Goal: Find specific fact: Find specific fact

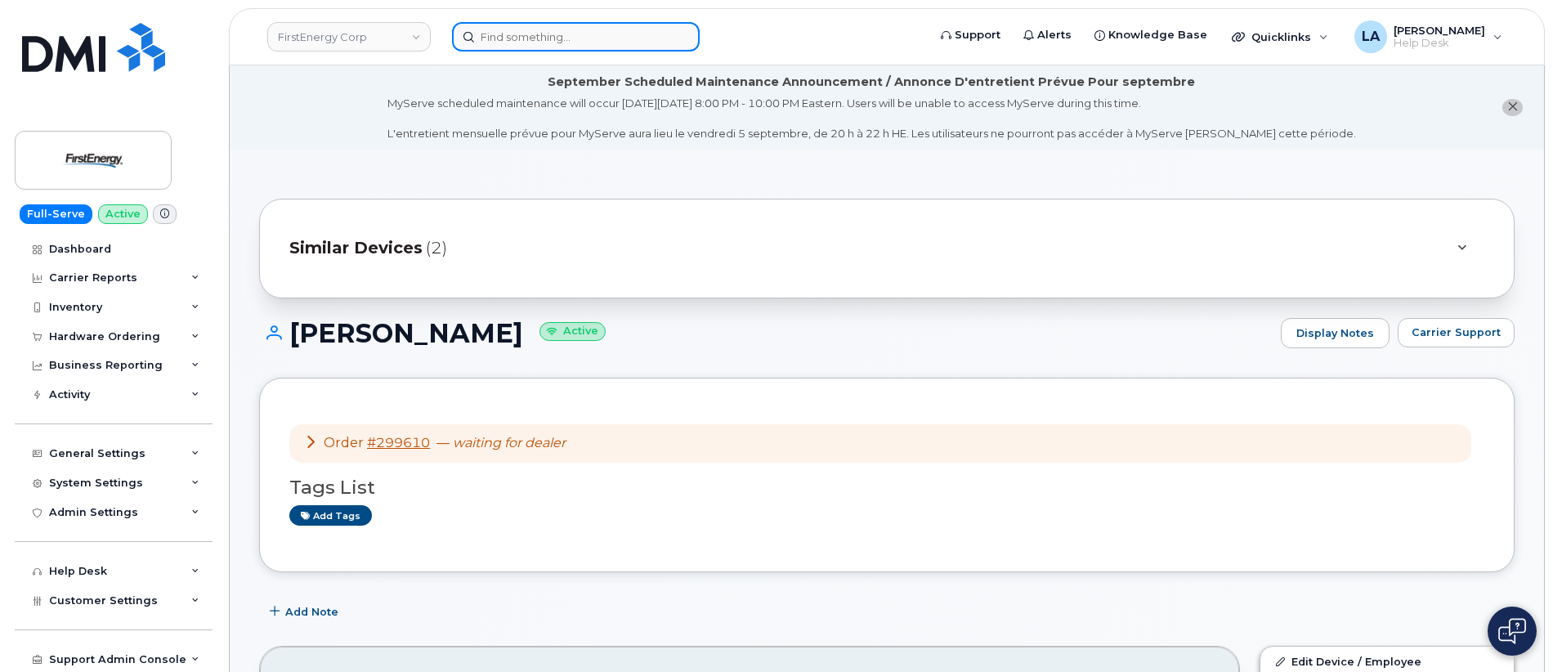
click at [654, 28] on input at bounding box center [576, 36] width 248 height 29
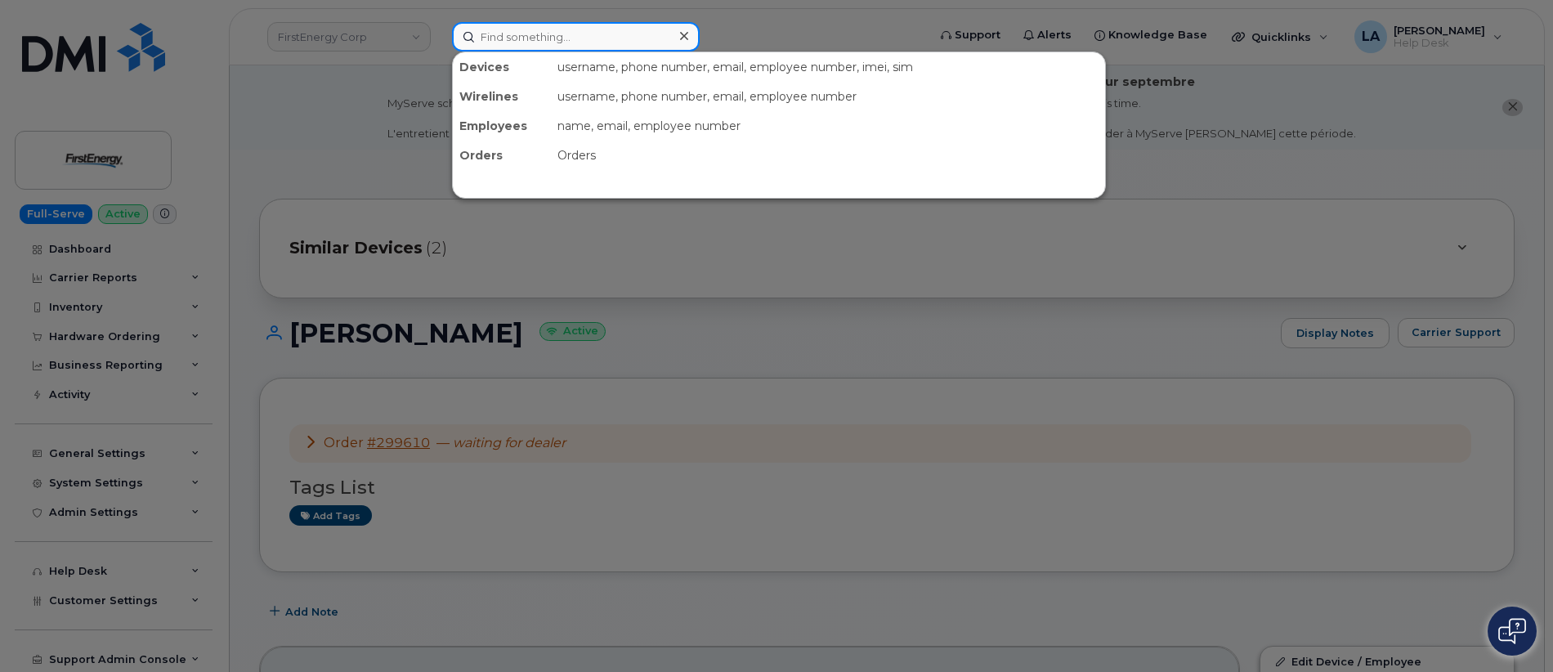
paste input "570-533-7850"
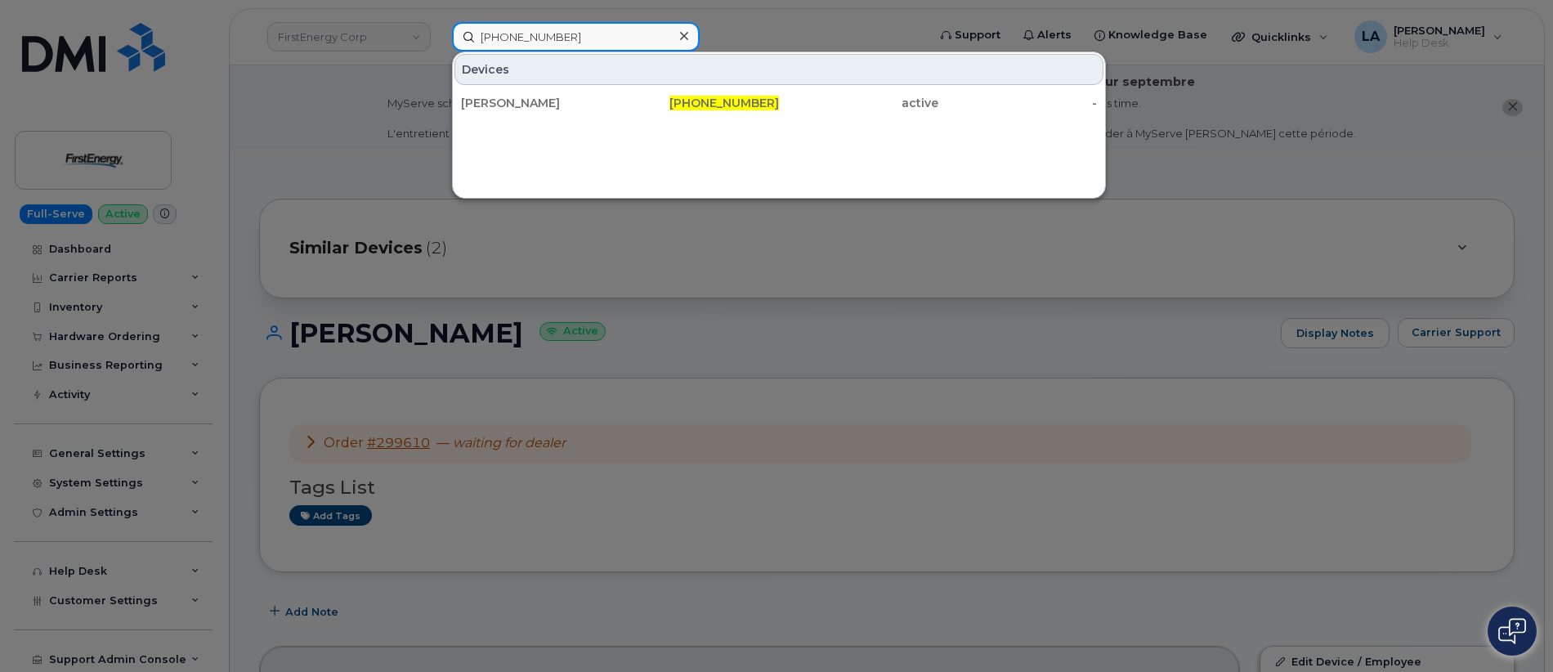
type input "570-533-7850"
click at [584, 109] on div "[PERSON_NAME]" at bounding box center [540, 103] width 159 height 16
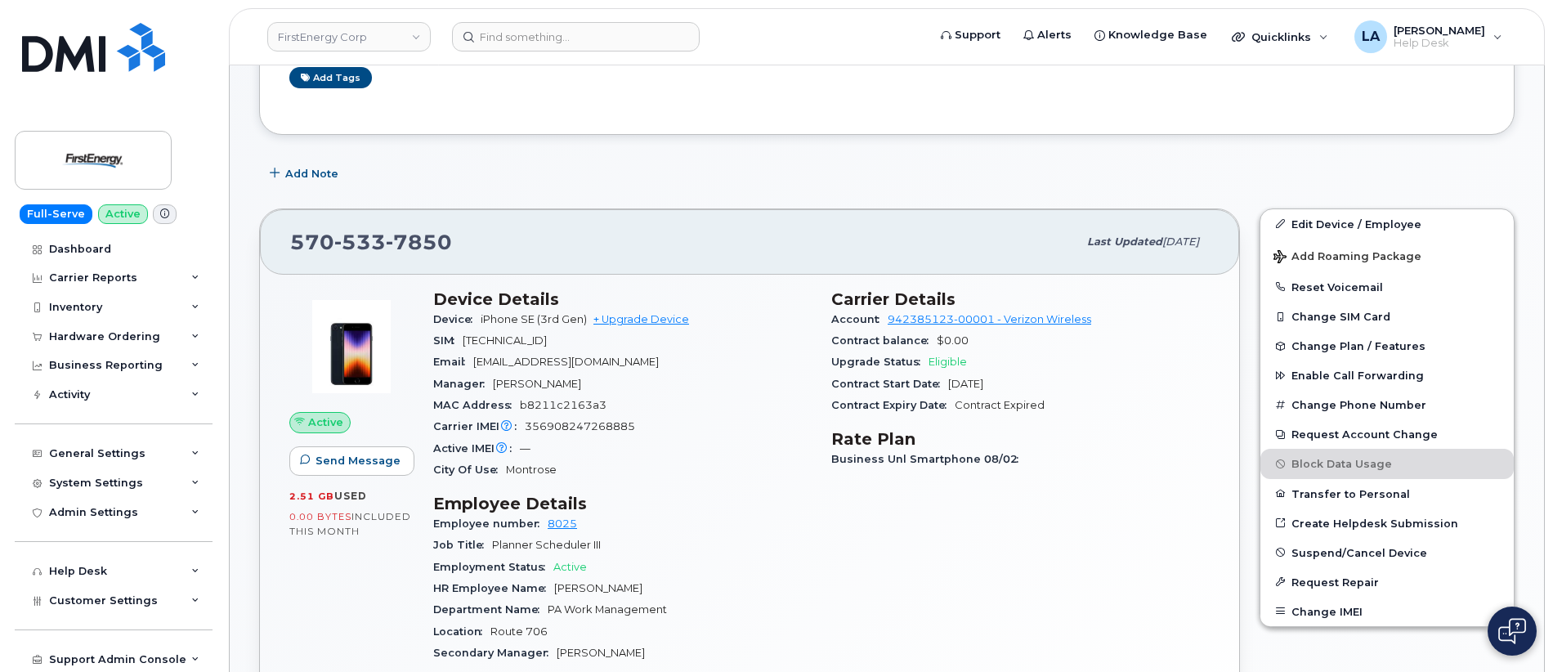
scroll to position [275, 0]
